Goal: Task Accomplishment & Management: Manage account settings

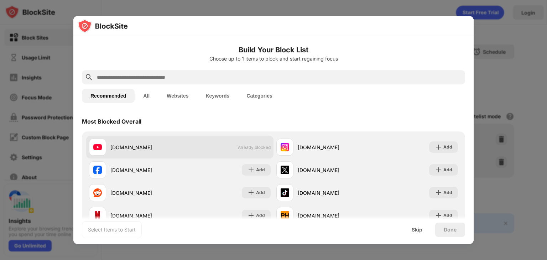
click at [246, 147] on span "Already blocked" at bounding box center [254, 147] width 33 height 5
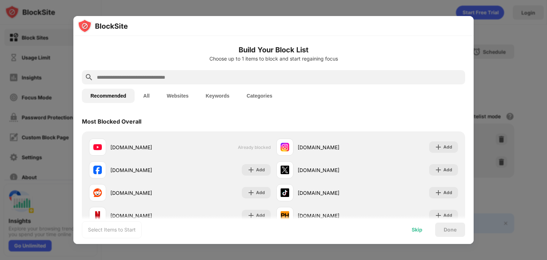
click at [423, 227] on div "Skip" at bounding box center [417, 229] width 28 height 14
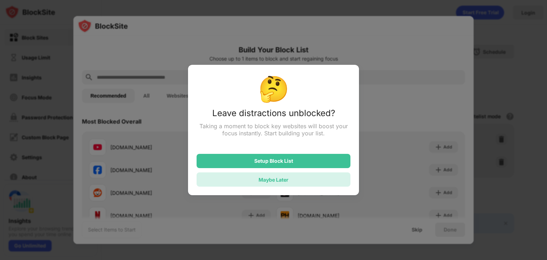
click at [236, 176] on div "Maybe Later" at bounding box center [273, 179] width 154 height 14
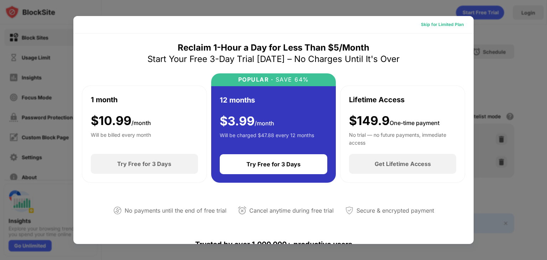
click at [416, 29] on div "Skip for Limited Plan" at bounding box center [442, 24] width 54 height 11
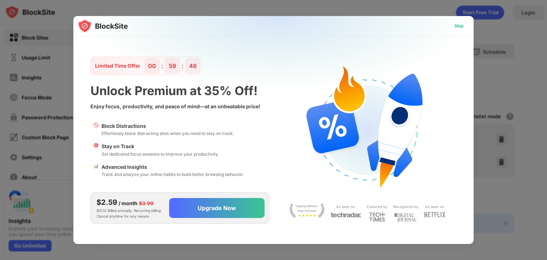
click at [451, 26] on div "Skip" at bounding box center [458, 25] width 21 height 11
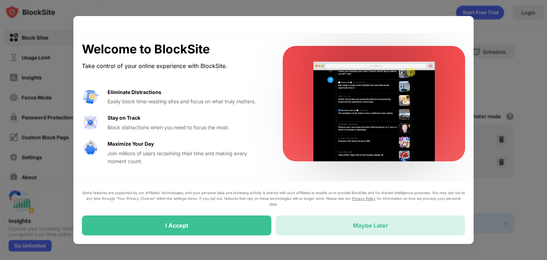
click at [369, 225] on div "Maybe Later" at bounding box center [370, 225] width 35 height 7
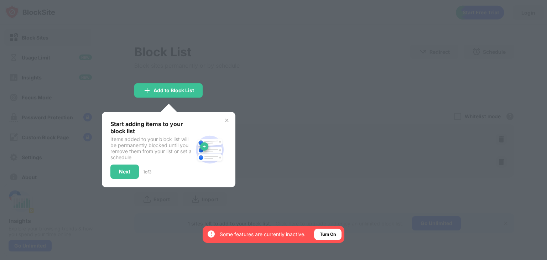
click at [179, 153] on div "Items added to your block list will be permanently blocked until you remove the…" at bounding box center [151, 148] width 82 height 24
click at [227, 122] on img at bounding box center [227, 120] width 6 height 6
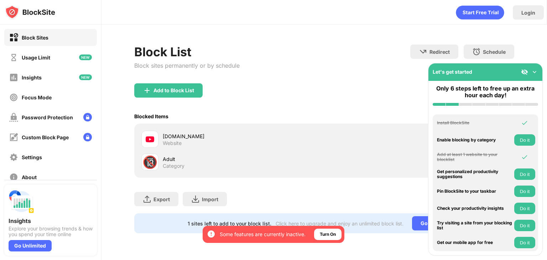
click at [178, 134] on div "[DOMAIN_NAME]" at bounding box center [243, 135] width 161 height 7
click at [535, 70] on img at bounding box center [534, 71] width 7 height 7
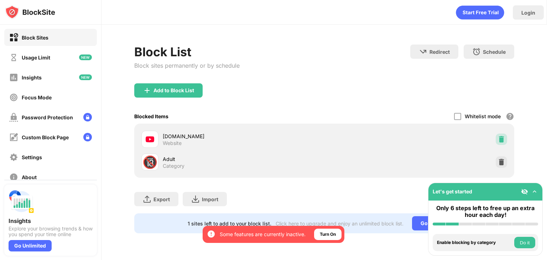
click at [500, 137] on img at bounding box center [501, 139] width 7 height 7
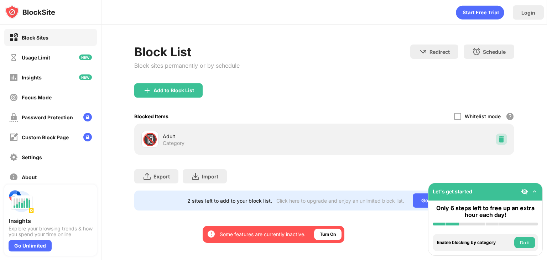
click at [500, 137] on img at bounding box center [501, 139] width 7 height 7
